Goal: Task Accomplishment & Management: Manage account settings

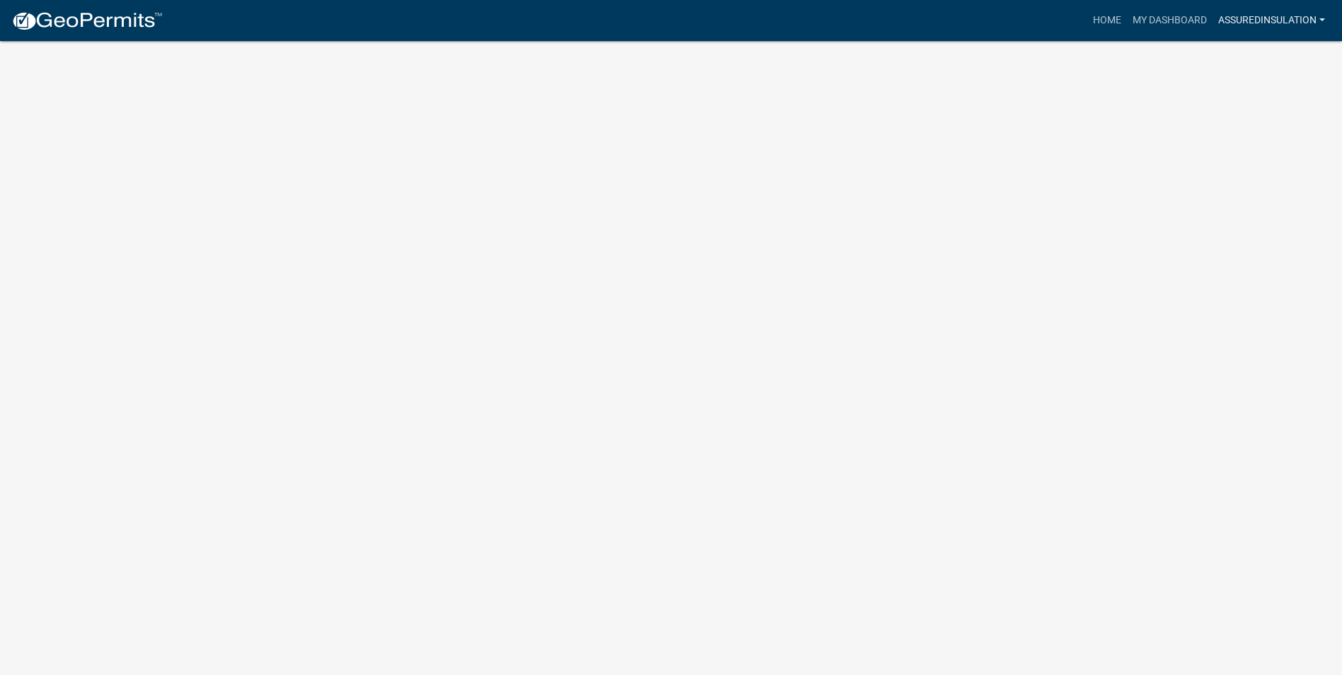
click at [1313, 15] on link "AssuredInsulation" at bounding box center [1271, 20] width 118 height 27
click at [1250, 59] on link "Account" at bounding box center [1273, 58] width 113 height 34
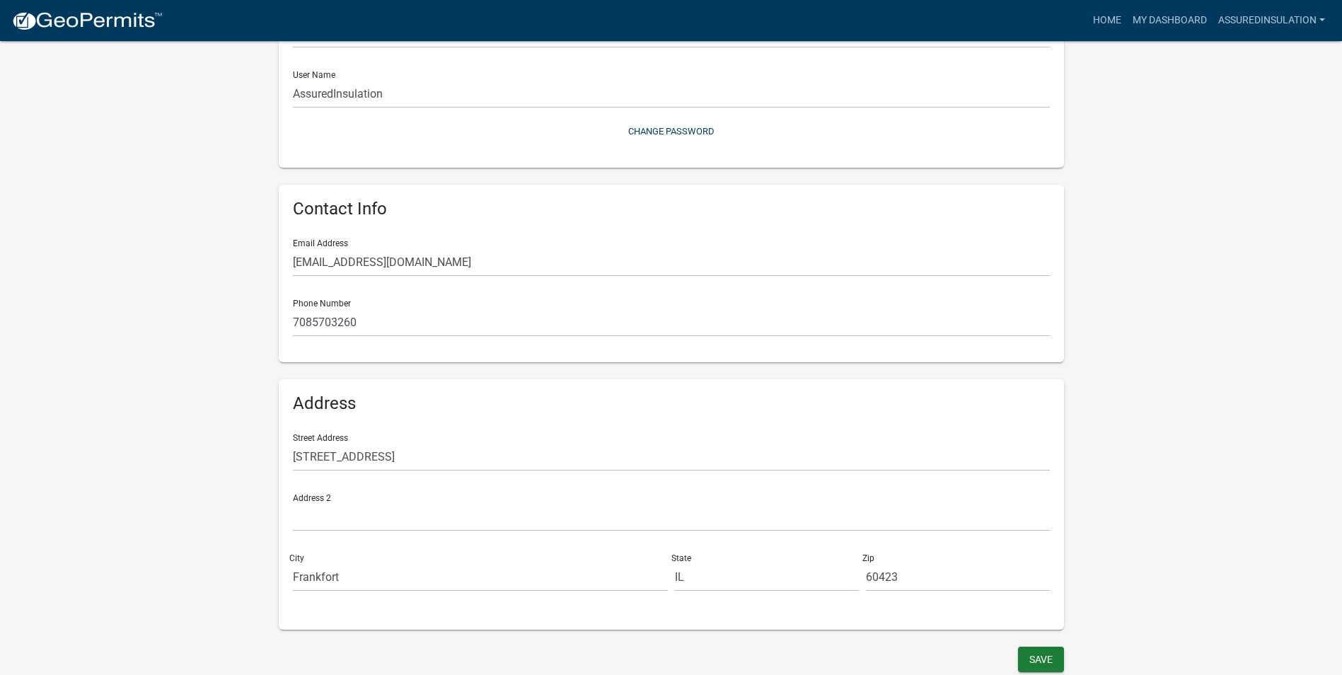
scroll to position [149, 0]
click at [1042, 651] on button "Save" at bounding box center [1041, 658] width 46 height 25
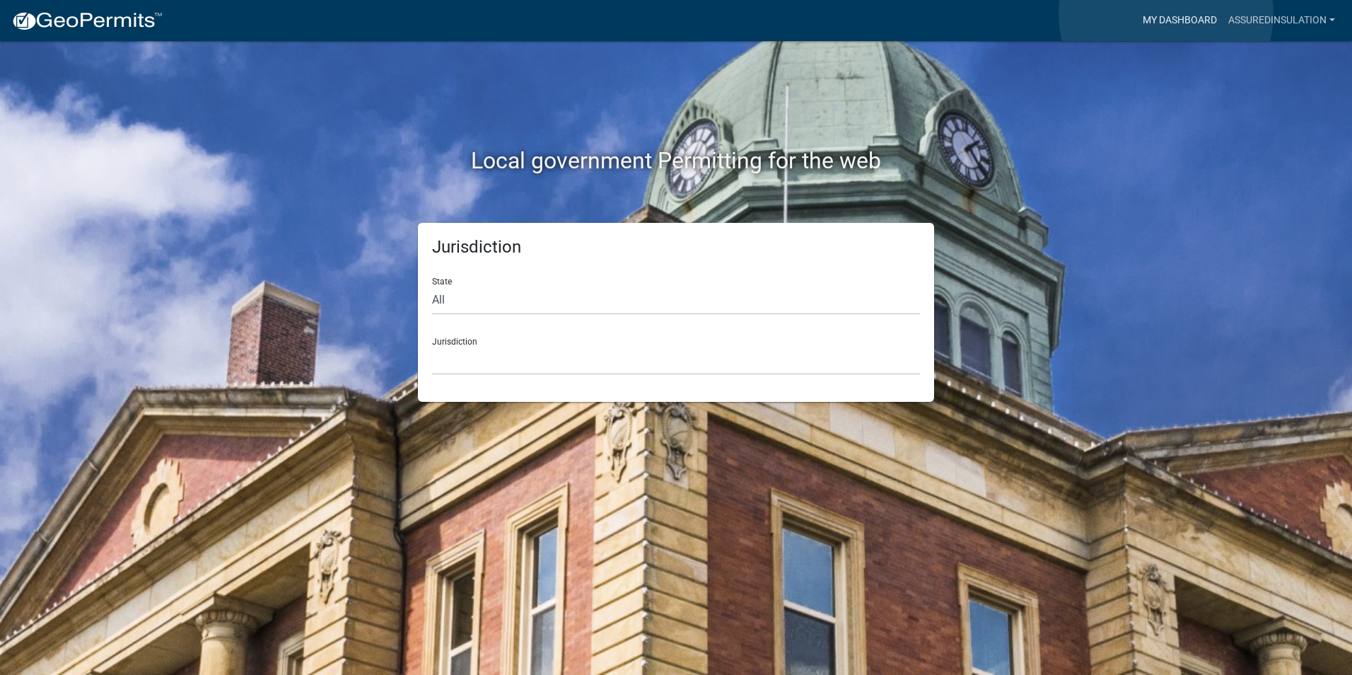
click at [1167, 14] on link "My Dashboard" at bounding box center [1180, 20] width 86 height 27
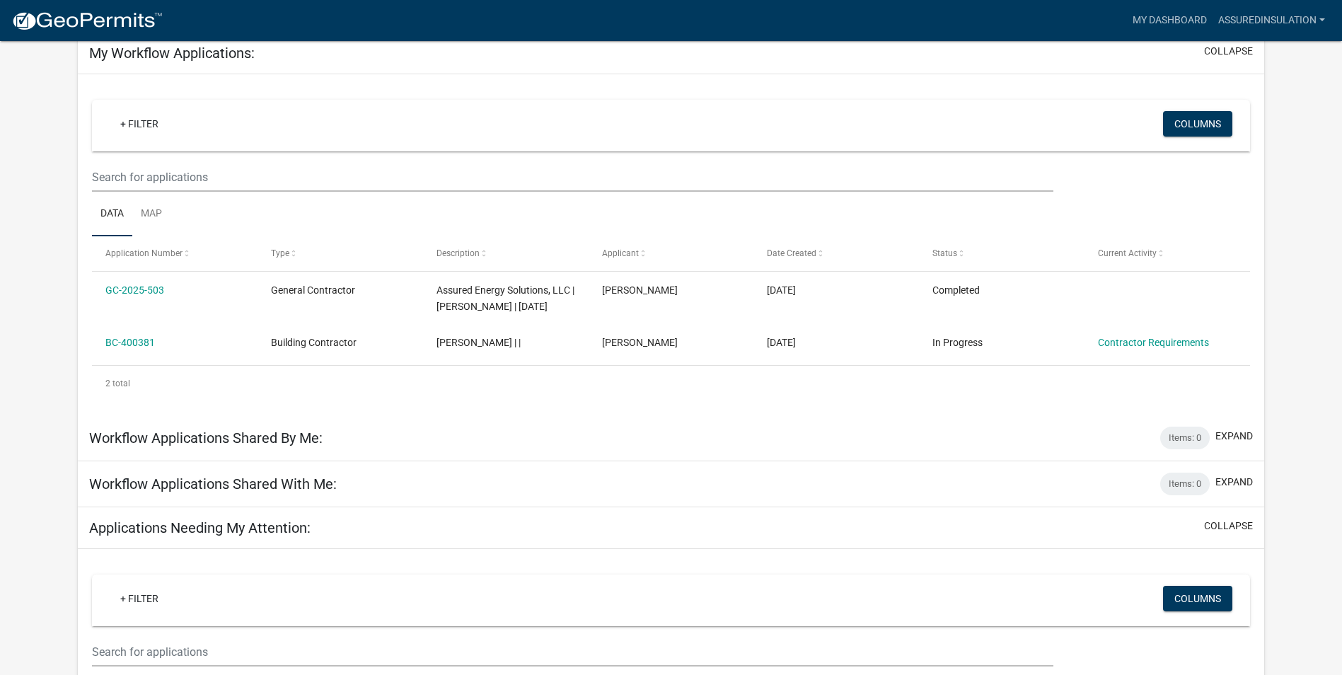
scroll to position [76, 0]
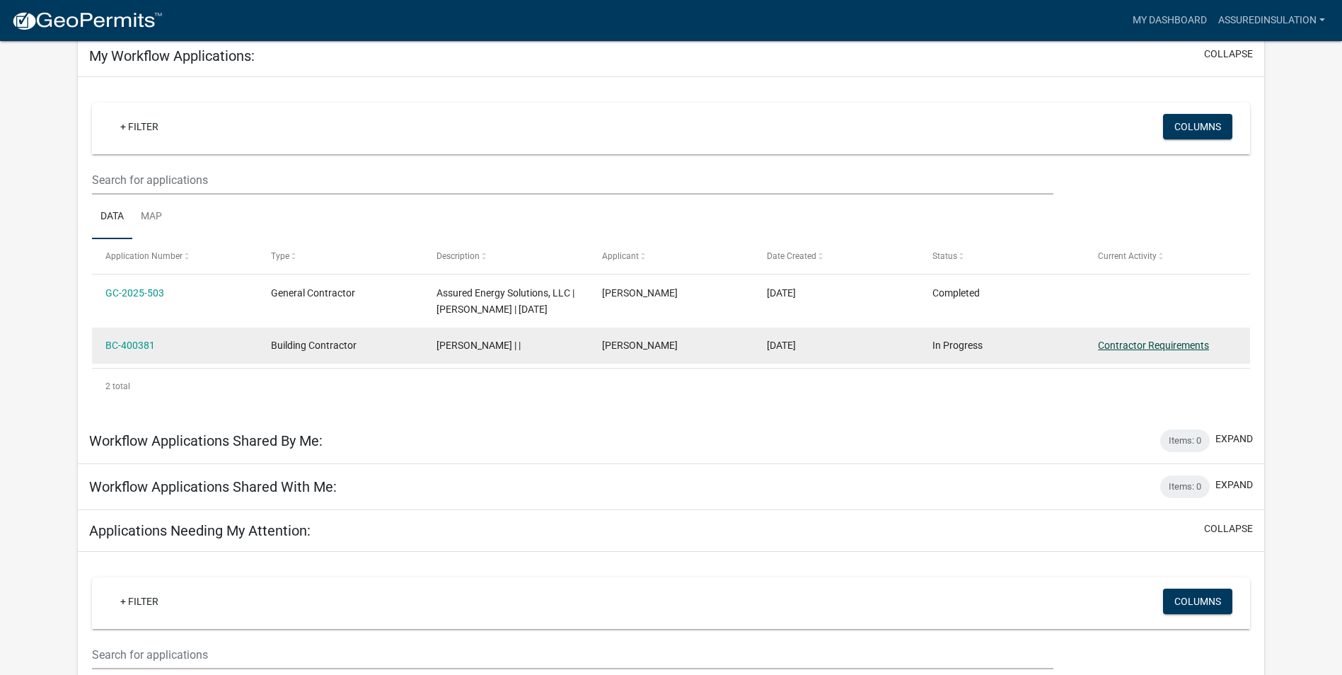
click at [1143, 348] on link "Contractor Requirements" at bounding box center [1153, 344] width 111 height 11
